Goal: Task Accomplishment & Management: Use online tool/utility

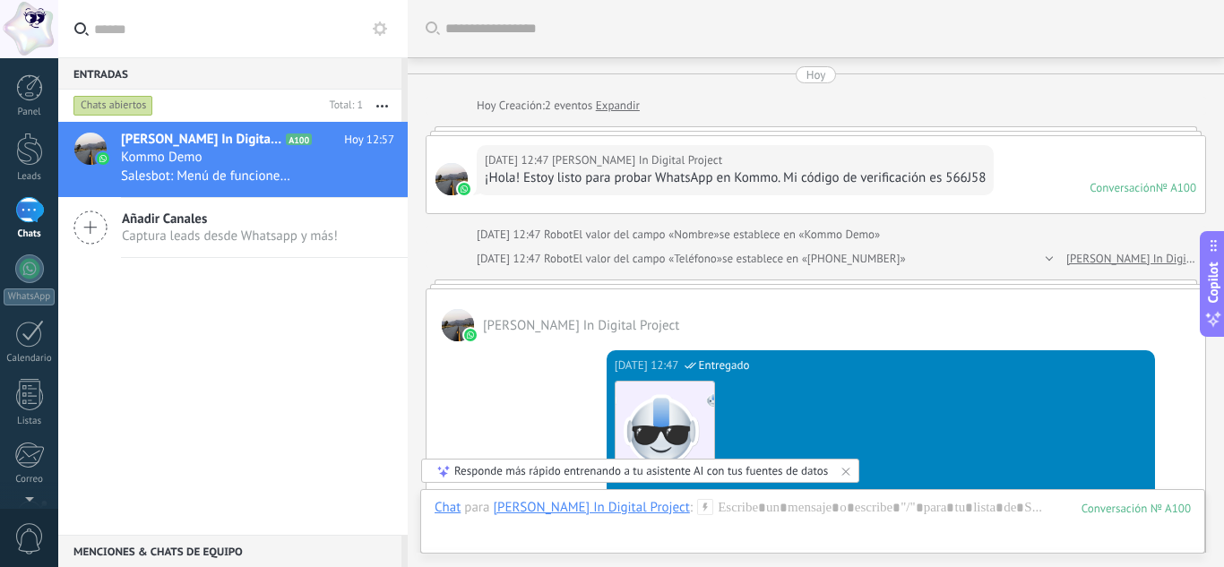
scroll to position [25, 0]
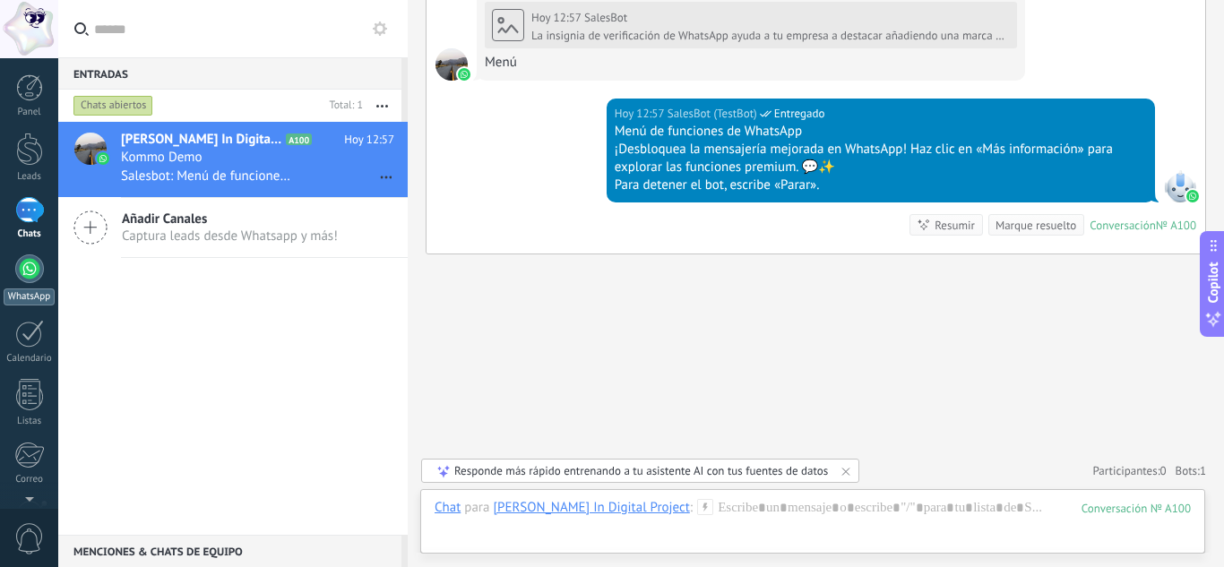
click at [28, 277] on div at bounding box center [29, 268] width 29 height 29
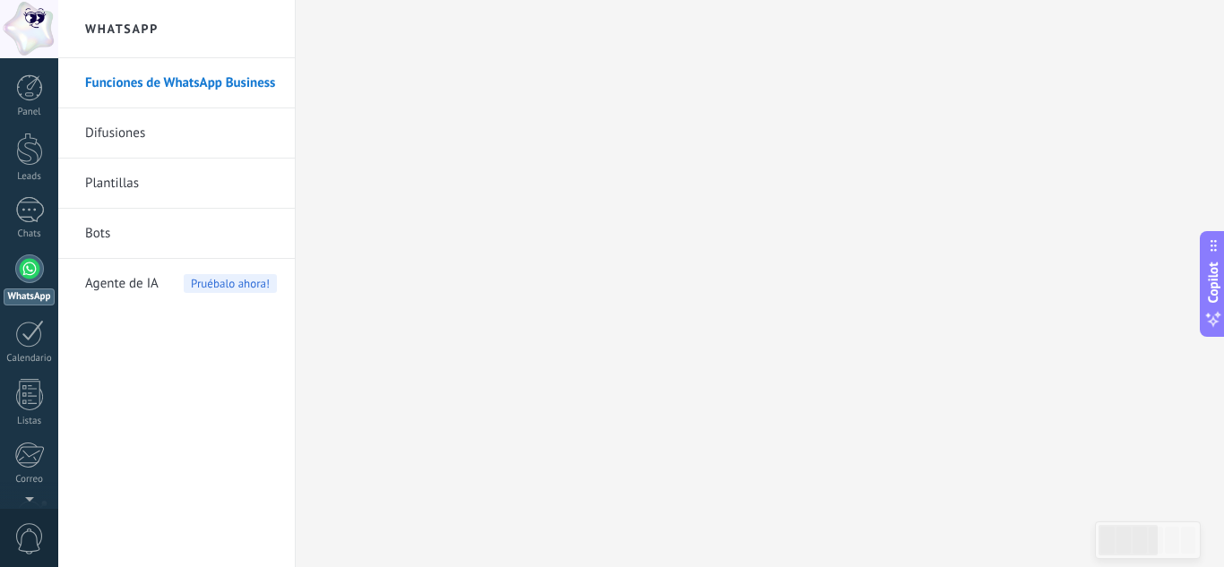
click at [170, 142] on link "Difusiones" at bounding box center [181, 133] width 192 height 50
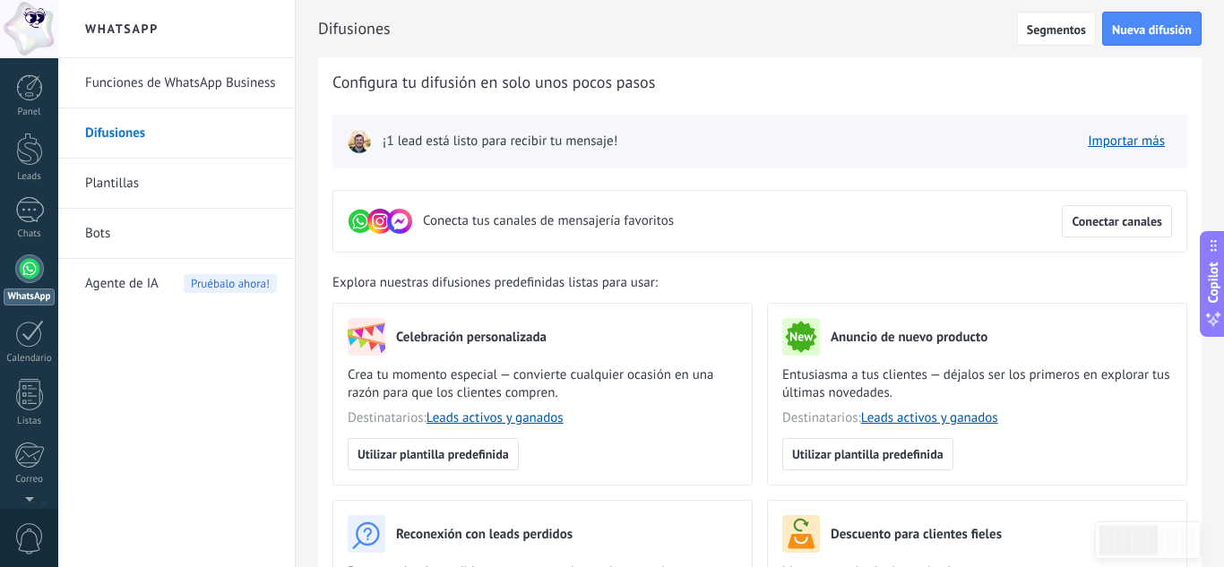
click at [139, 190] on link "Plantillas" at bounding box center [181, 184] width 192 height 50
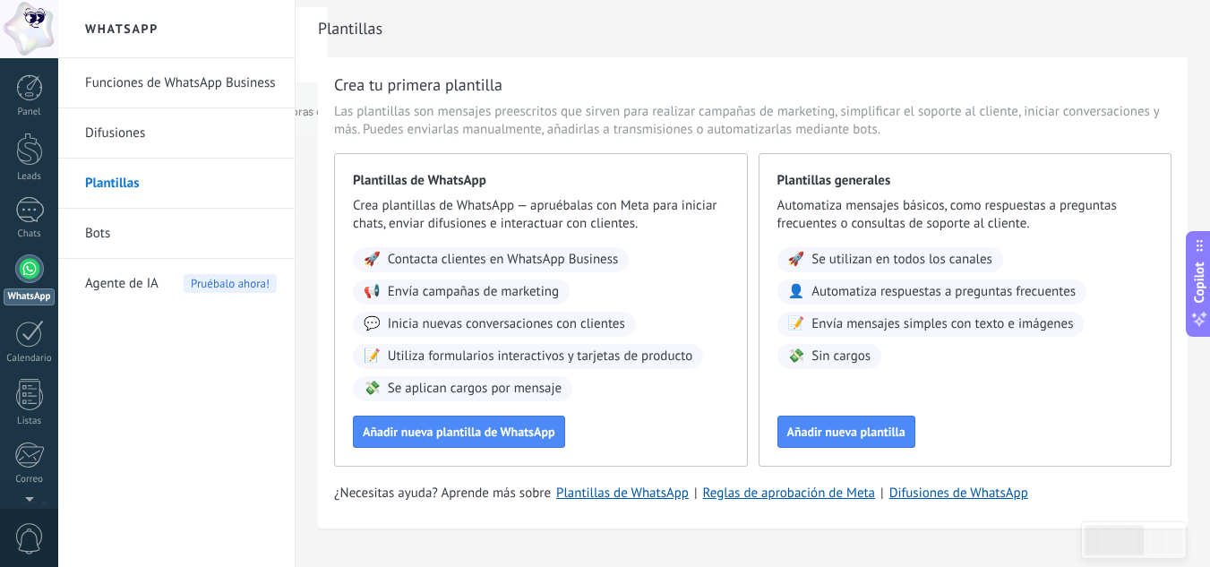
click at [129, 225] on link "Bots" at bounding box center [181, 234] width 192 height 50
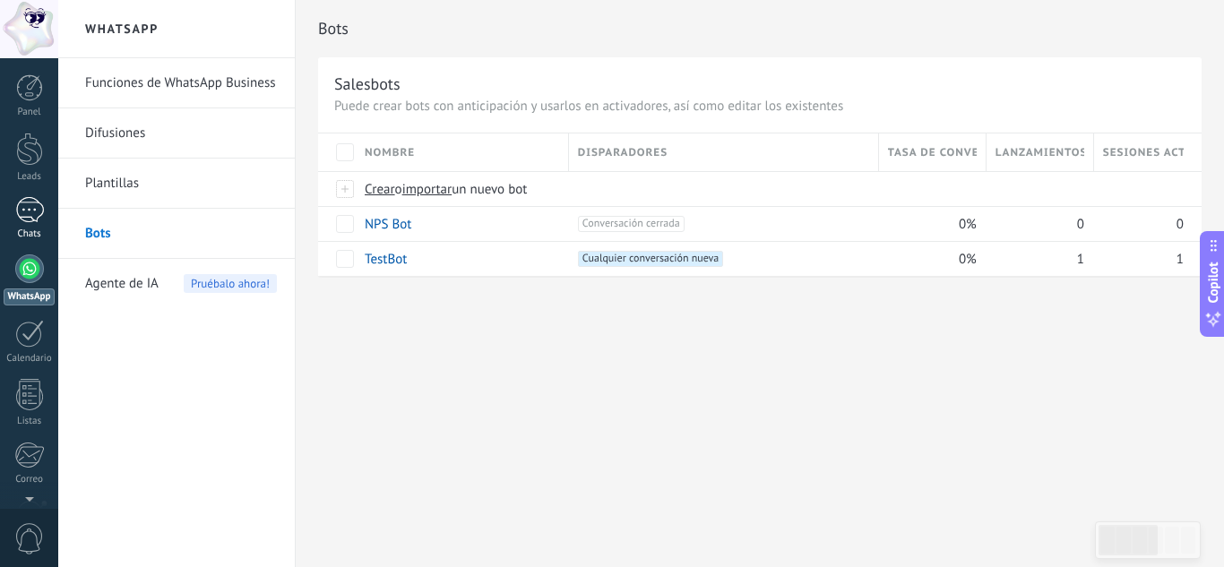
click at [37, 215] on div "1" at bounding box center [29, 210] width 29 height 26
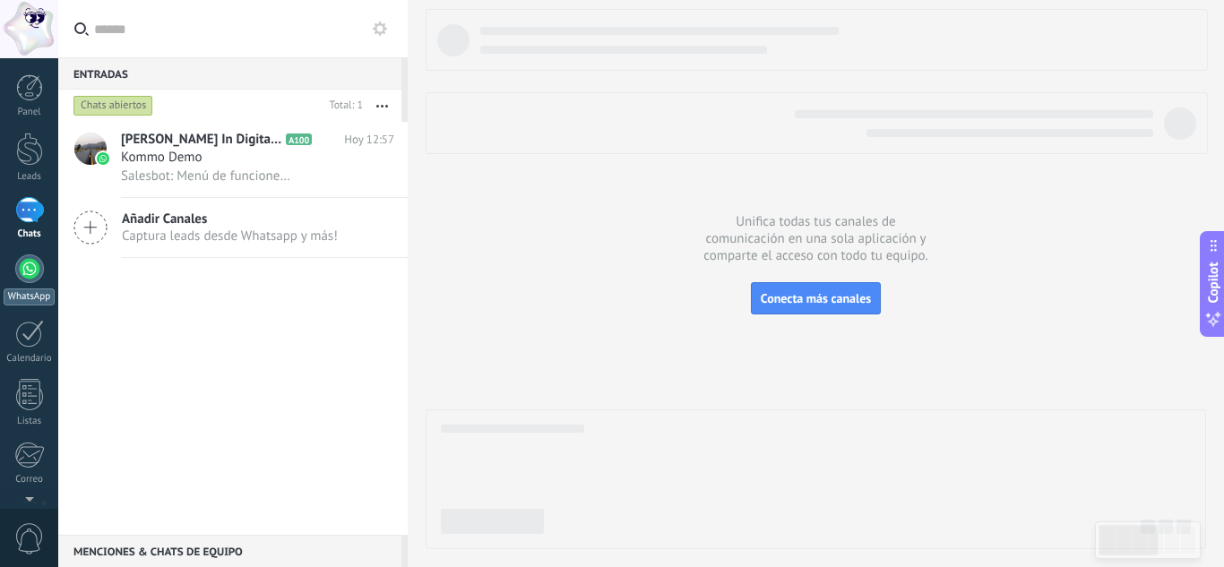
click at [17, 270] on div at bounding box center [29, 268] width 29 height 29
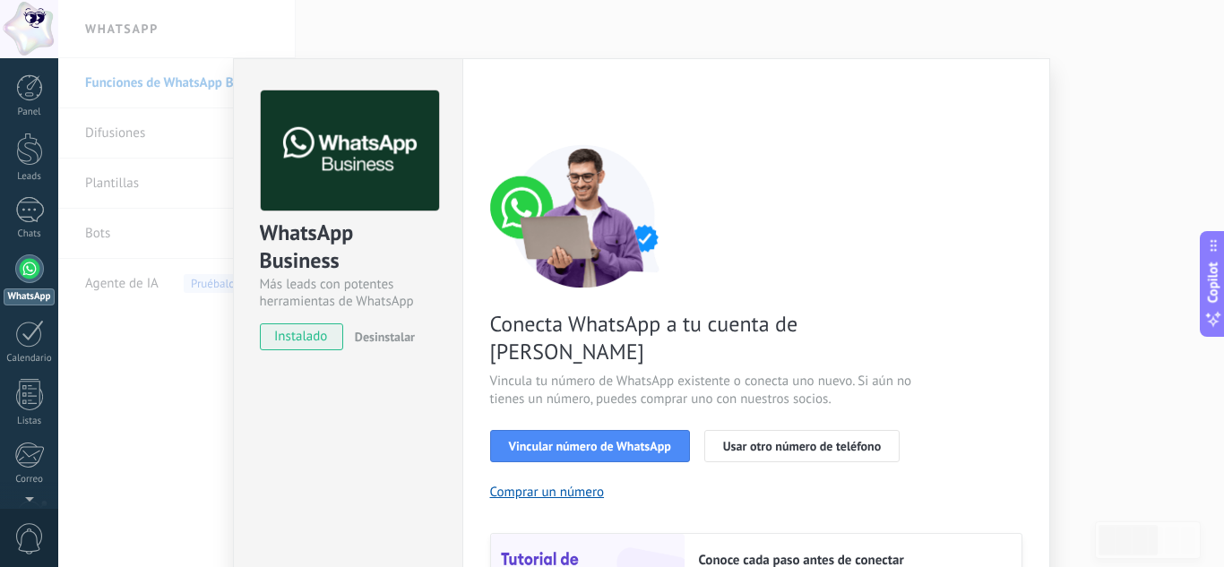
click at [972, 336] on div "Conecta WhatsApp a tu cuenta de Kommo Vincula tu número de WhatsApp existente o…" at bounding box center [756, 410] width 532 height 532
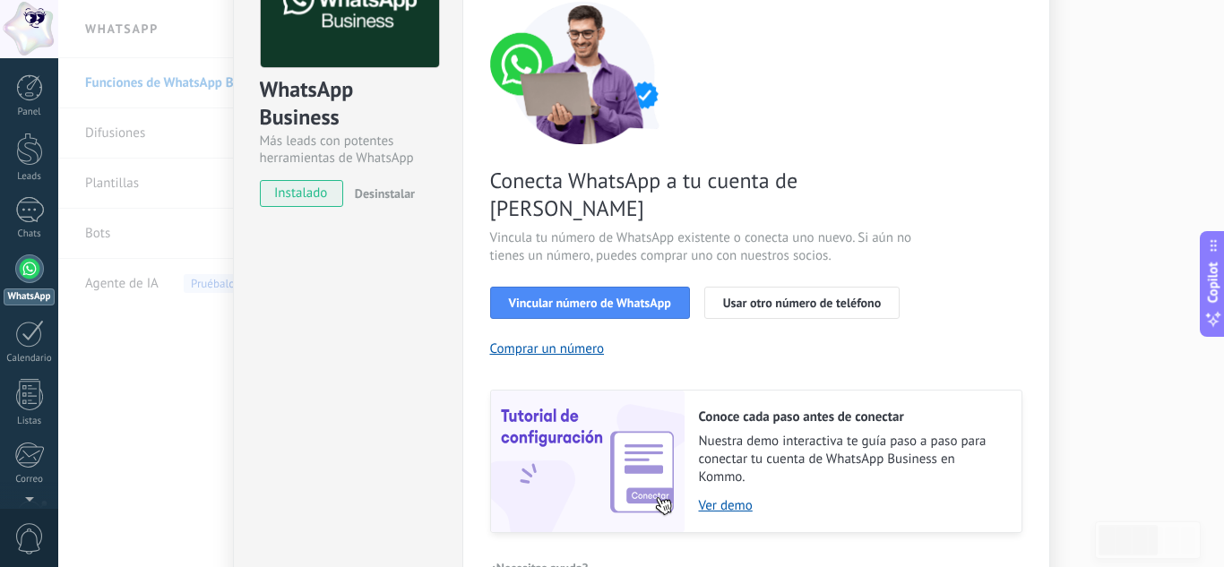
scroll to position [179, 0]
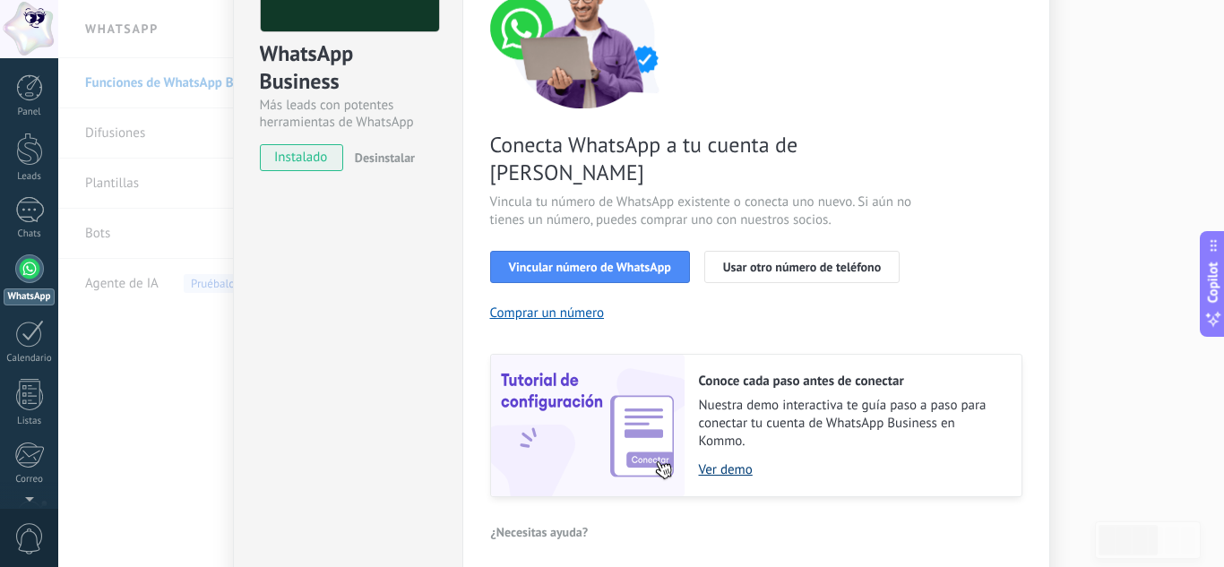
click at [731, 461] on link "Ver demo" at bounding box center [851, 469] width 305 height 17
